Goal: Navigation & Orientation: Find specific page/section

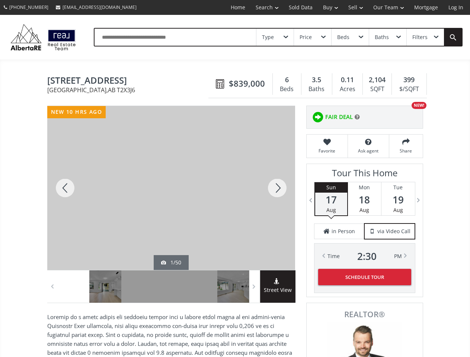
click at [262, 7] on link "Search" at bounding box center [266, 7] width 33 height 15
click at [327, 7] on link "Buy" at bounding box center [330, 7] width 25 height 15
click at [353, 7] on link "Sell" at bounding box center [355, 7] width 25 height 15
click at [388, 7] on link "Our Team" at bounding box center [388, 7] width 41 height 15
click at [456, 7] on link "Log In" at bounding box center [455, 7] width 25 height 15
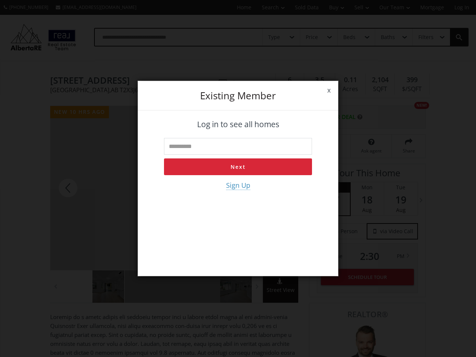
click at [275, 37] on div "x Existing member Log in to see all homes Next Sign Up" at bounding box center [238, 178] width 476 height 357
click at [312, 37] on div "x Existing member Log in to see all homes Next Sign Up" at bounding box center [238, 178] width 476 height 357
click at [350, 37] on div "x Existing member Log in to see all homes Next Sign Up" at bounding box center [238, 178] width 476 height 357
click at [387, 37] on div "x Existing member Log in to see all homes Next Sign Up" at bounding box center [238, 178] width 476 height 357
click at [425, 37] on div "x Existing member Log in to see all homes Next Sign Up" at bounding box center [238, 178] width 476 height 357
